Goal: Find specific page/section: Find specific page/section

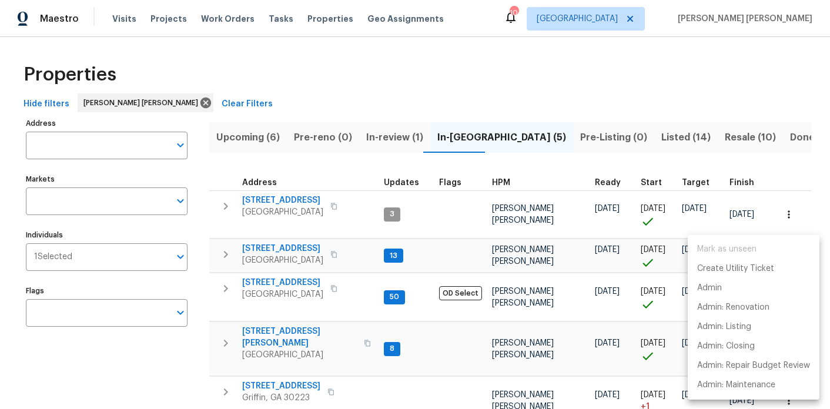
scroll to position [39, 0]
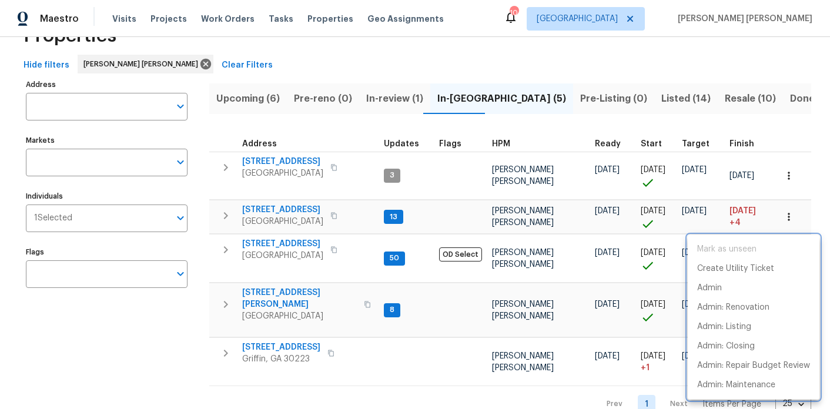
click at [292, 241] on div at bounding box center [415, 204] width 830 height 409
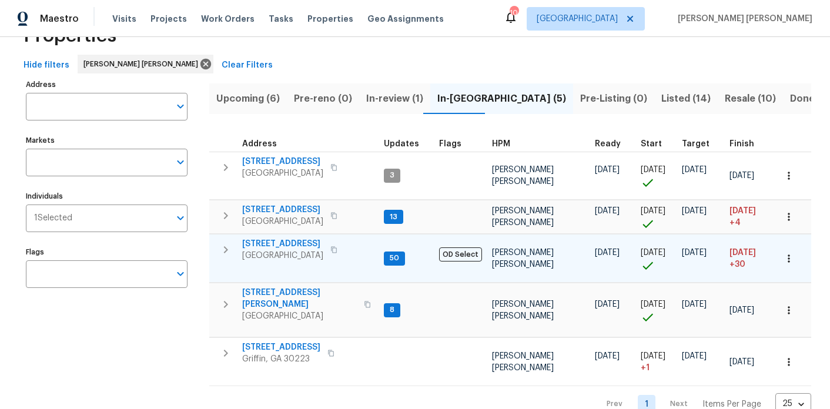
click at [289, 238] on span "[STREET_ADDRESS]" at bounding box center [282, 244] width 81 height 12
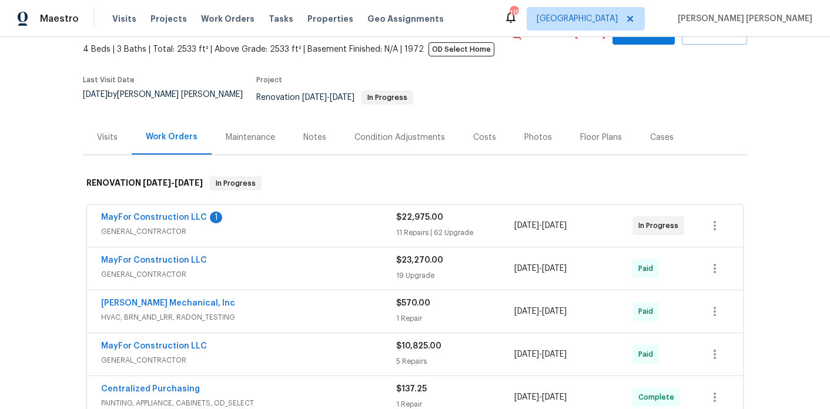
scroll to position [71, 0]
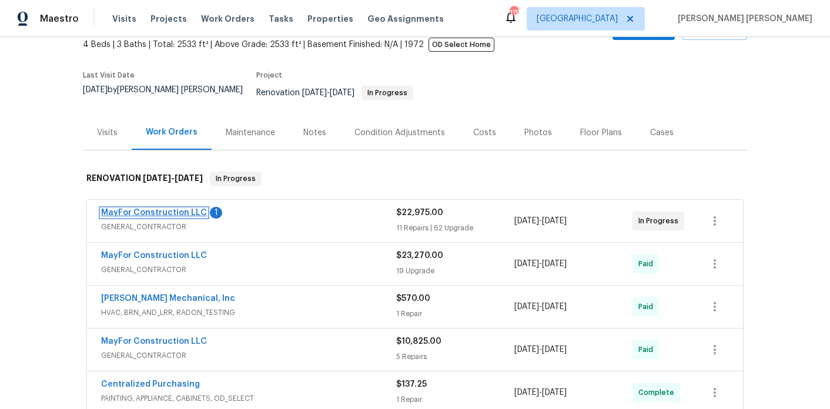
click at [172, 209] on link "MayFor Construction LLC" at bounding box center [154, 213] width 106 height 8
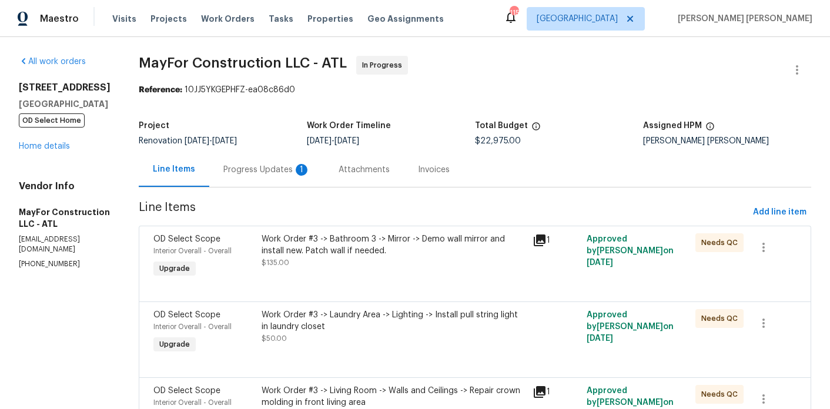
click at [307, 173] on div "1" at bounding box center [302, 170] width 12 height 12
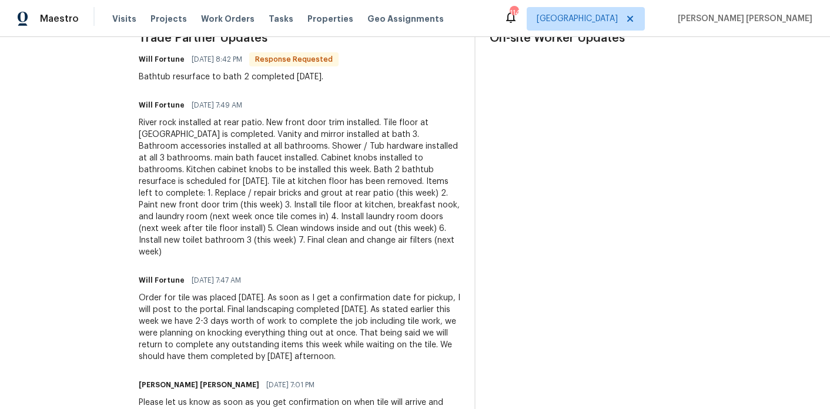
scroll to position [370, 0]
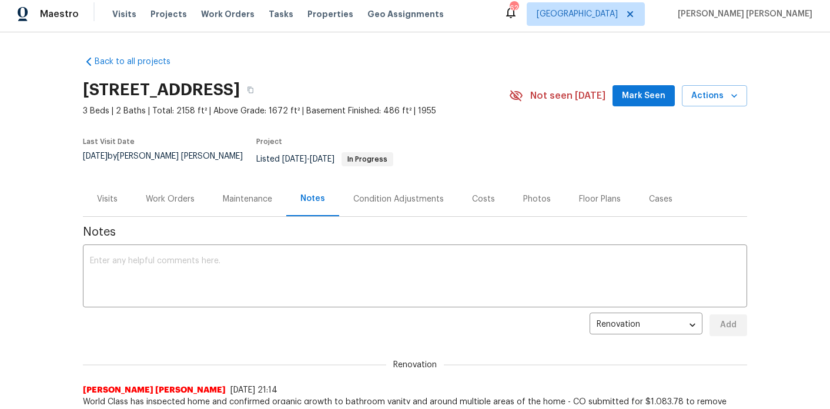
scroll to position [5, 0]
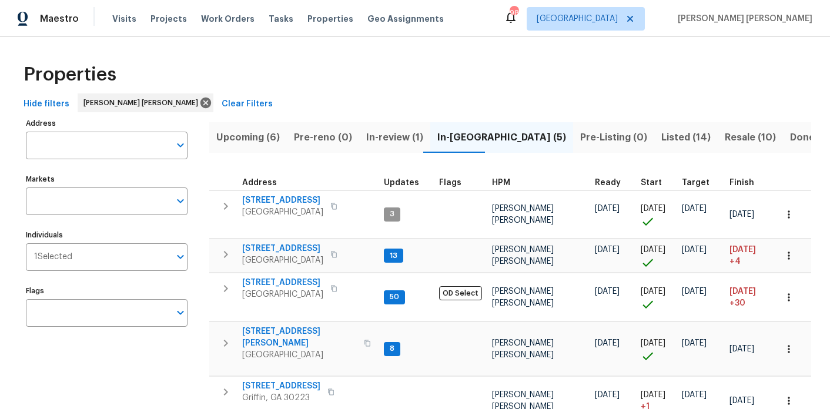
scroll to position [39, 0]
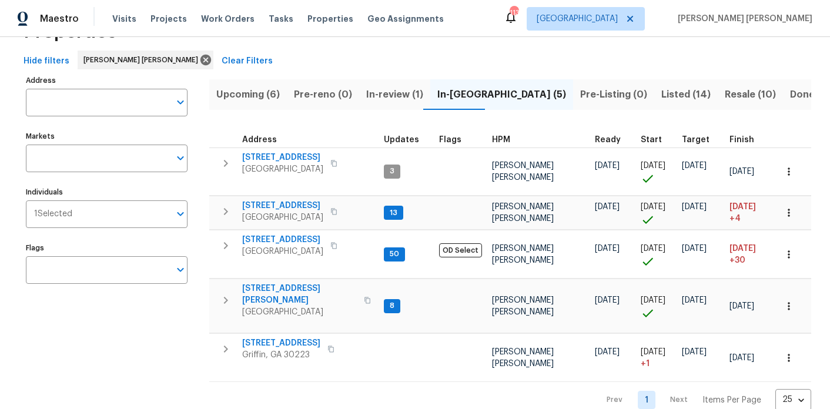
click at [227, 93] on span "Upcoming (6)" at bounding box center [247, 94] width 63 height 16
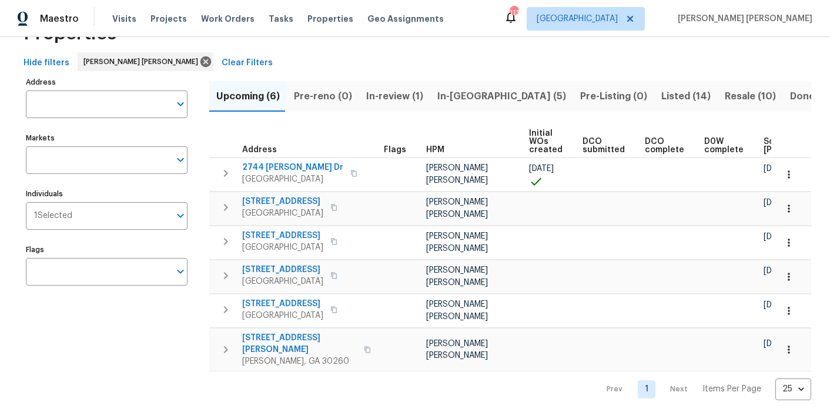
scroll to position [0, 145]
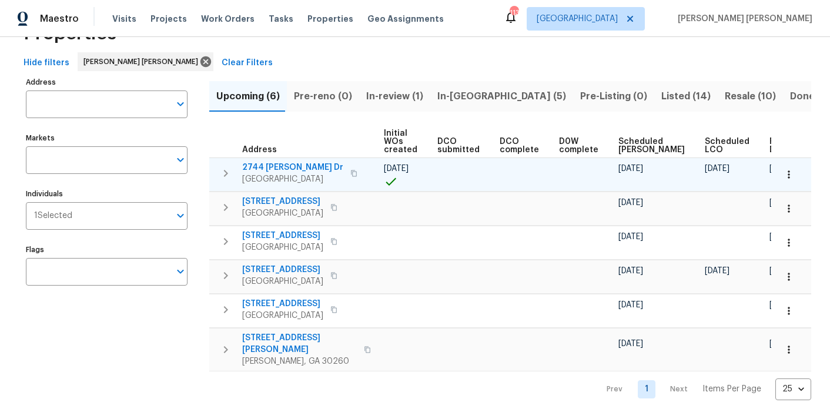
click at [788, 170] on icon "button" at bounding box center [789, 174] width 2 height 8
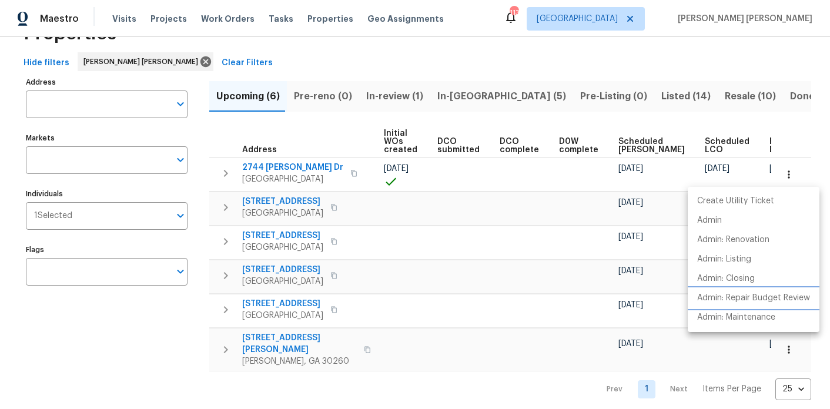
click at [740, 294] on p "Admin: Repair Budget Review" at bounding box center [753, 298] width 113 height 12
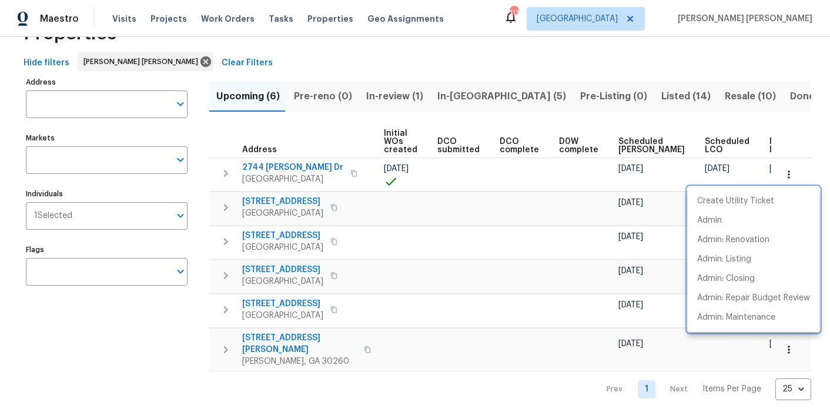
click at [139, 331] on div at bounding box center [415, 204] width 830 height 409
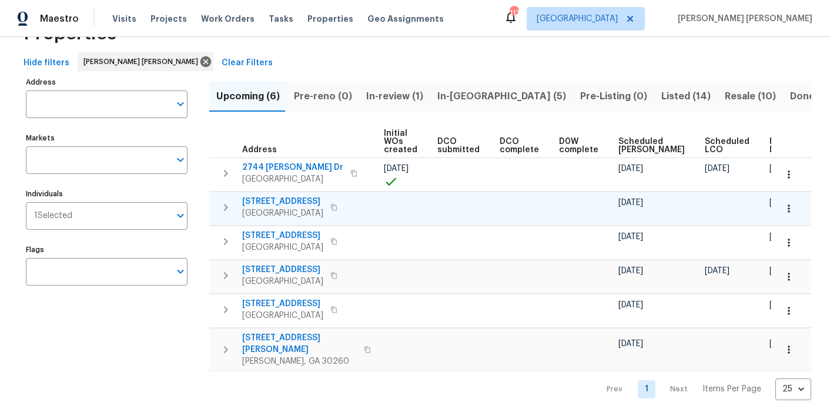
click at [792, 213] on icon "button" at bounding box center [789, 209] width 12 height 12
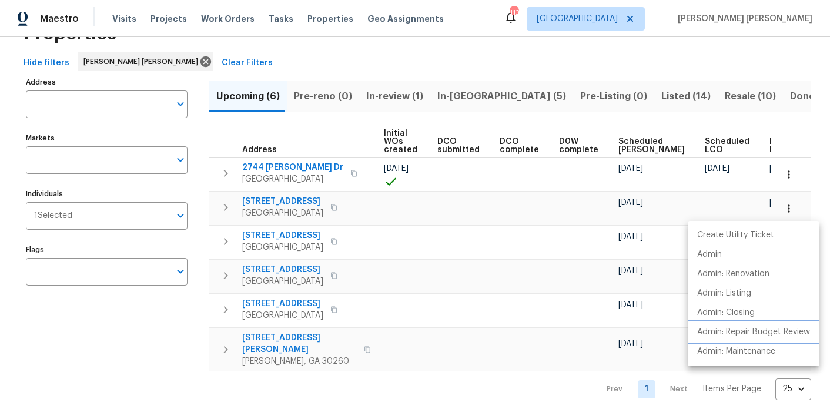
click at [756, 336] on p "Admin: Repair Budget Review" at bounding box center [753, 332] width 113 height 12
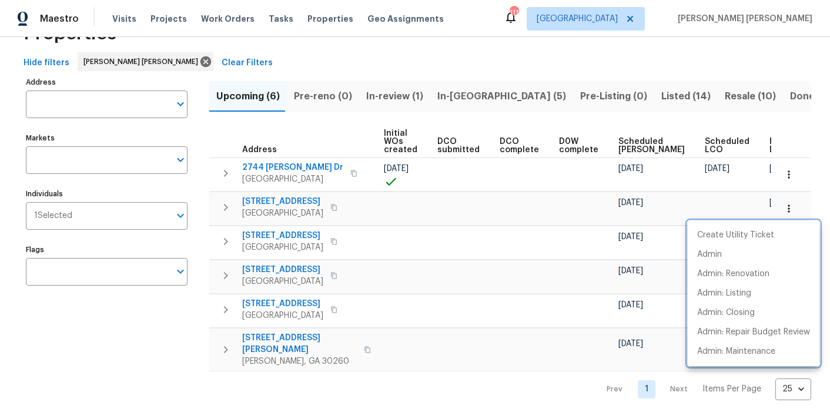
click at [181, 337] on div at bounding box center [415, 204] width 830 height 409
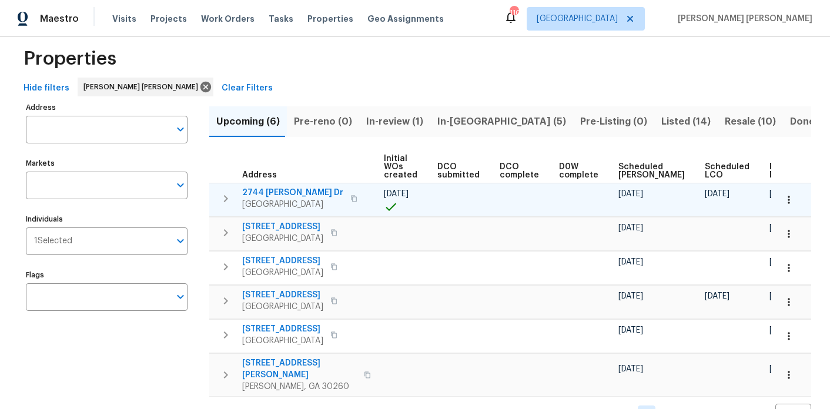
scroll to position [41, 0]
